Goal: Information Seeking & Learning: Learn about a topic

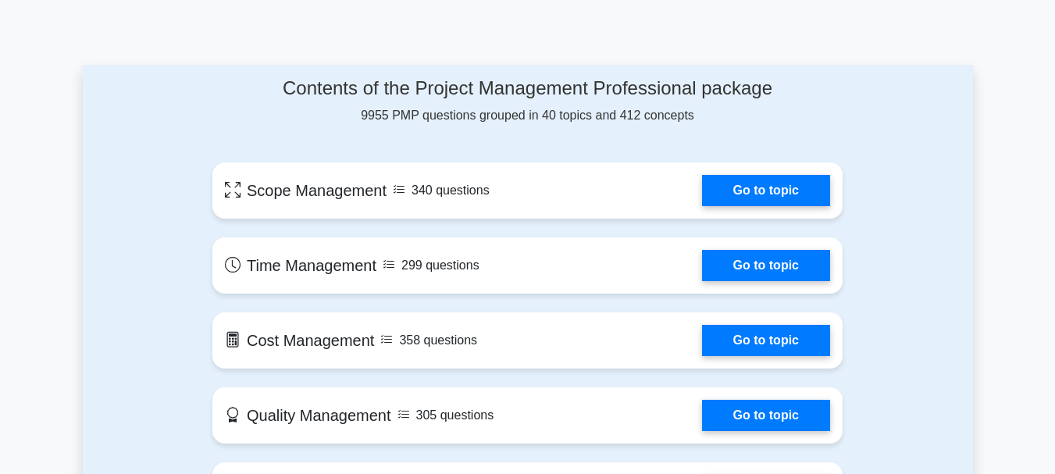
scroll to position [781, 0]
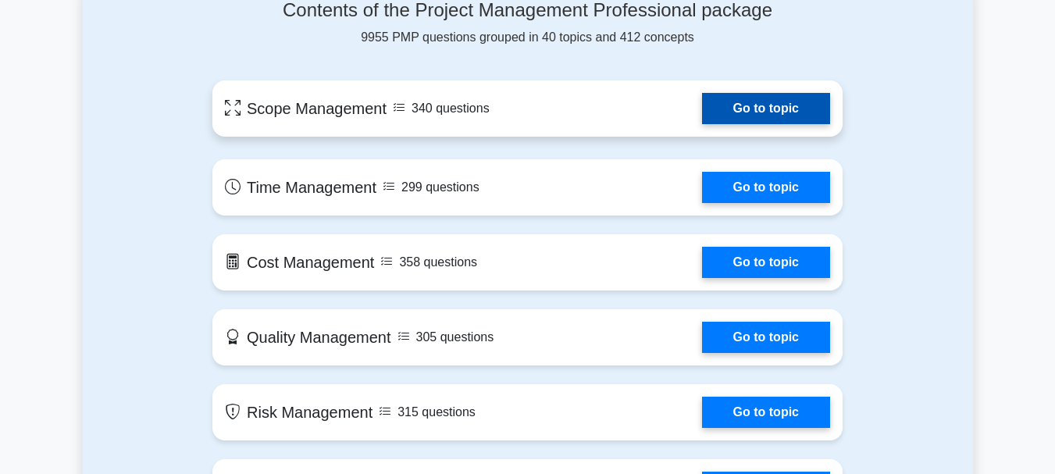
click at [733, 105] on link "Go to topic" at bounding box center [766, 108] width 128 height 31
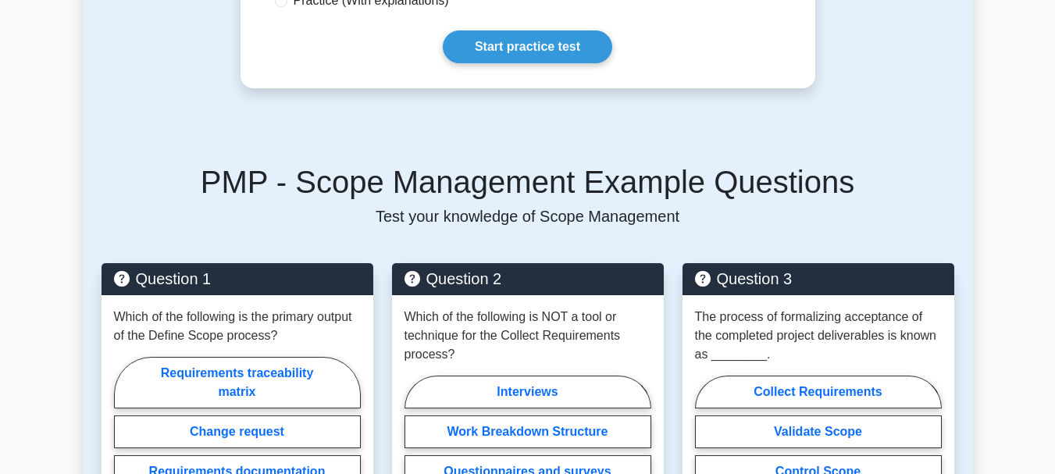
scroll to position [547, 0]
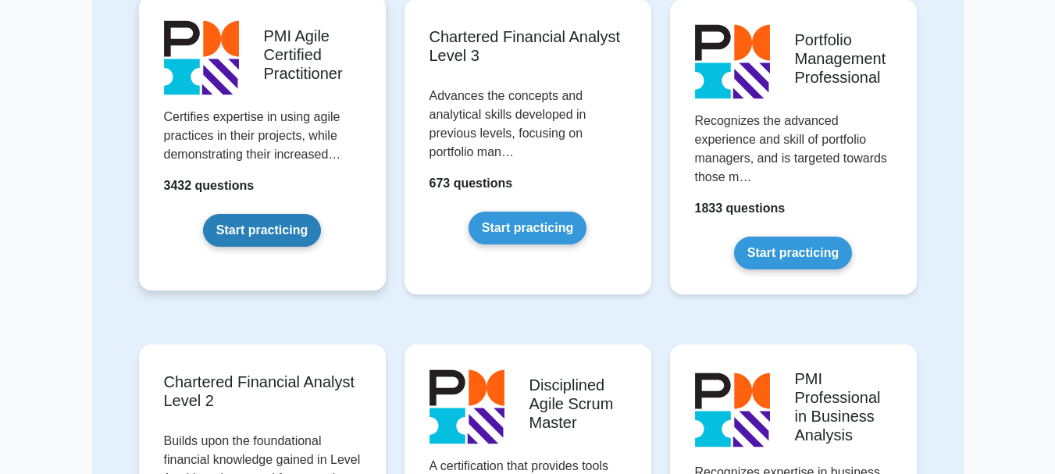
scroll to position [1796, 0]
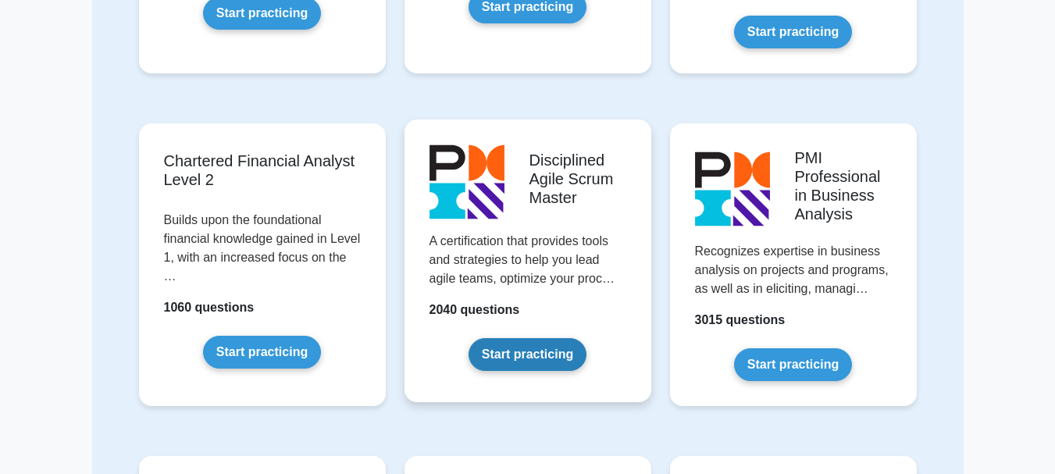
click at [476, 338] on link "Start practicing" at bounding box center [528, 354] width 118 height 33
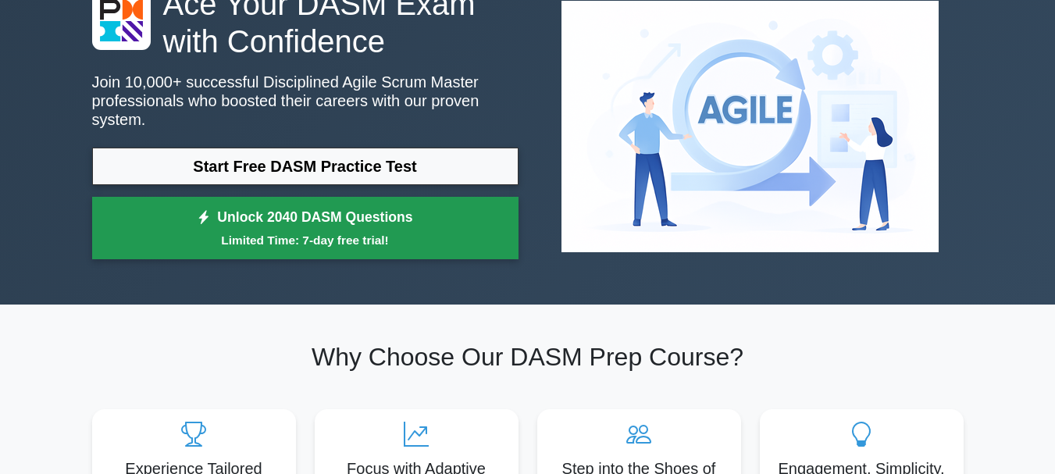
scroll to position [85, 0]
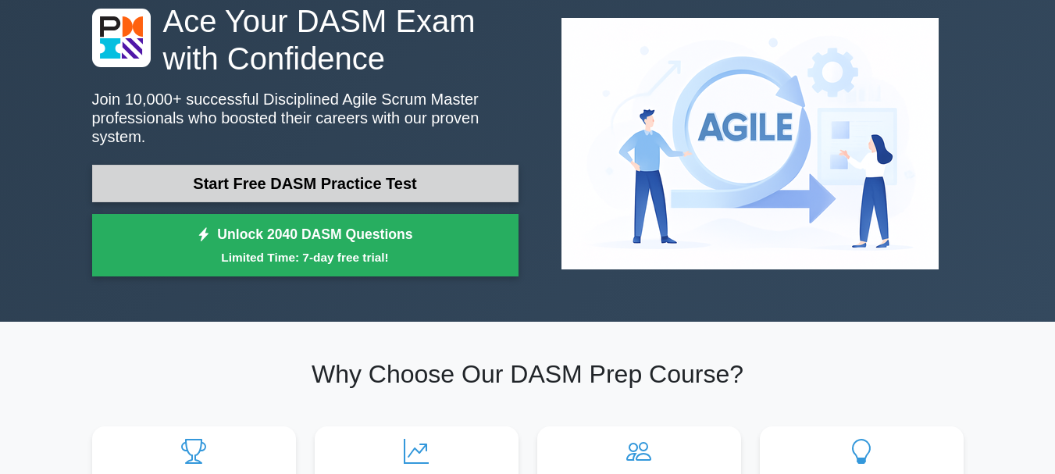
click at [350, 176] on link "Start Free DASM Practice Test" at bounding box center [305, 183] width 426 height 37
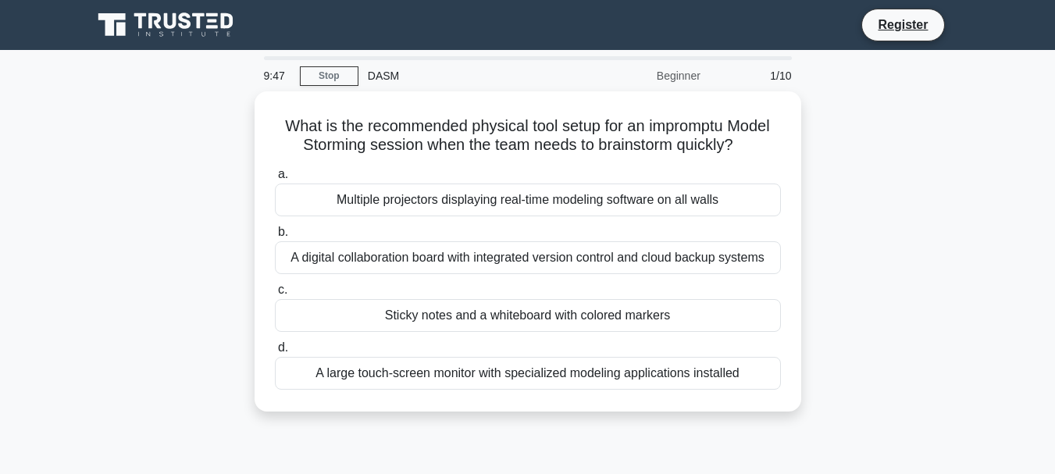
click at [676, 77] on div "Beginner" at bounding box center [641, 75] width 137 height 31
click at [677, 77] on div "Beginner" at bounding box center [641, 75] width 137 height 31
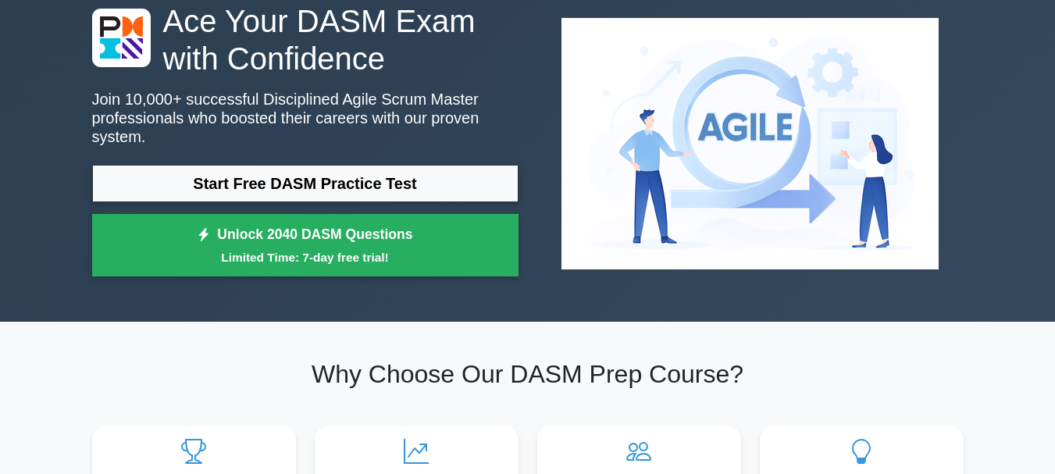
click at [787, 108] on img at bounding box center [750, 143] width 402 height 276
